Goal: Information Seeking & Learning: Learn about a topic

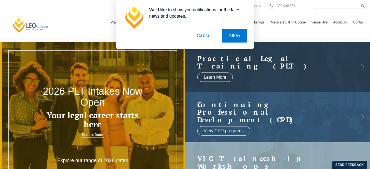
click at [201, 34] on button "Cancel" at bounding box center [204, 36] width 29 height 14
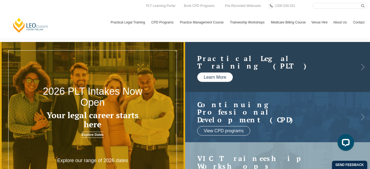
click at [210, 79] on link "Learn More" at bounding box center [215, 76] width 36 height 9
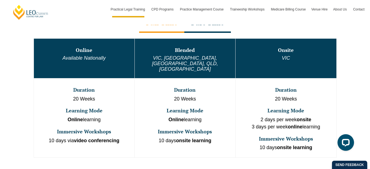
scroll to position [302, 0]
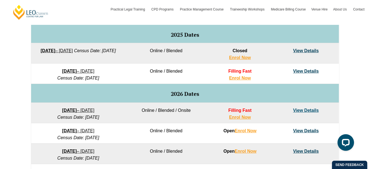
scroll to position [294, 0]
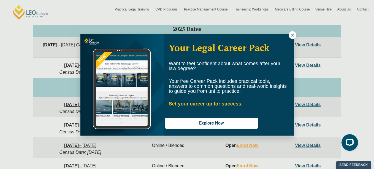
click at [290, 35] on icon at bounding box center [292, 35] width 5 height 5
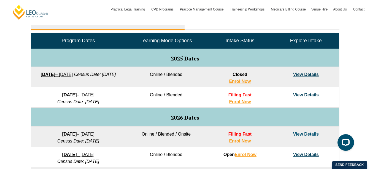
scroll to position [223, 0]
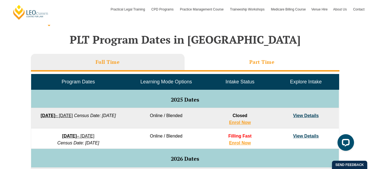
click at [251, 63] on h3 "Part Time" at bounding box center [261, 62] width 25 height 6
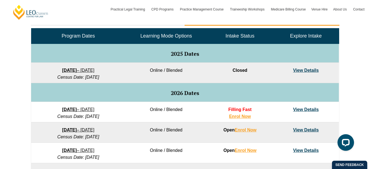
scroll to position [286, 0]
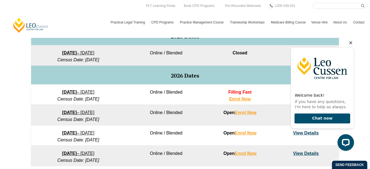
click at [350, 42] on icon "Hide greeting" at bounding box center [350, 42] width 3 height 3
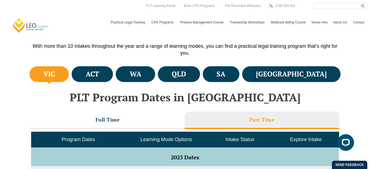
scroll to position [160, 0]
